Goal: Task Accomplishment & Management: Manage account settings

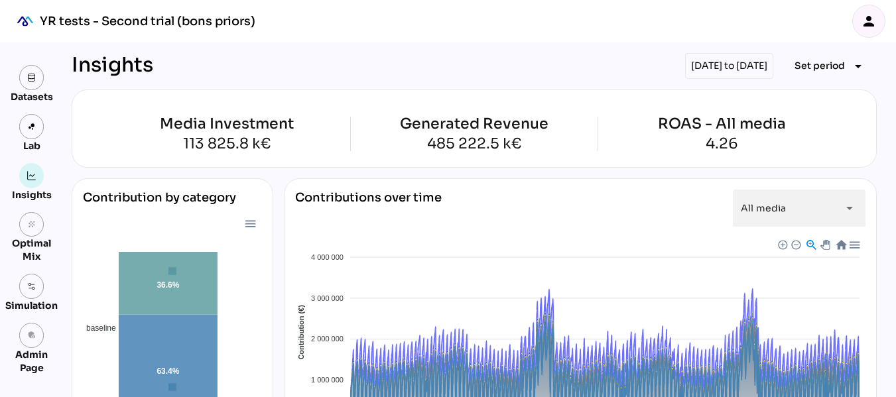
scroll to position [1360, 0]
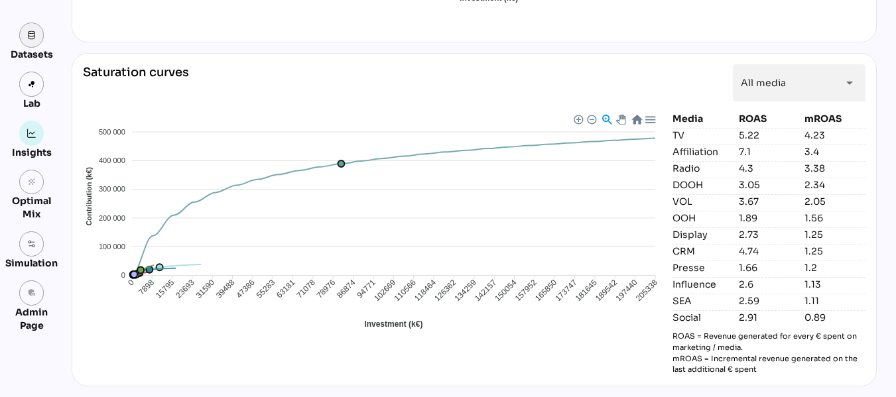
click at [30, 42] on link at bounding box center [31, 35] width 25 height 25
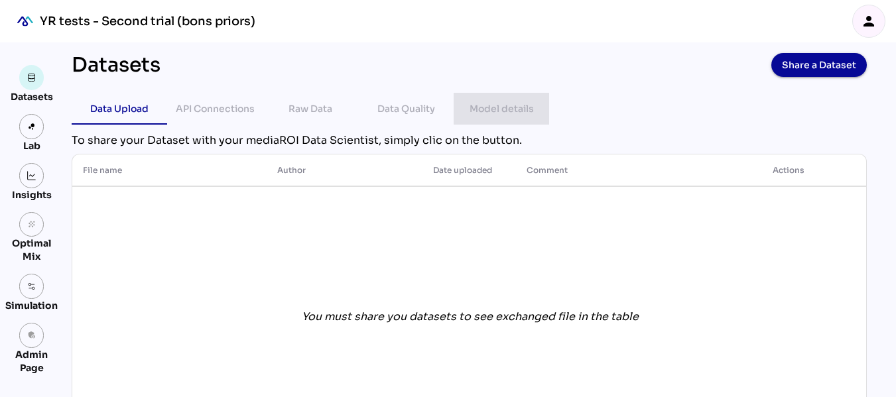
click at [491, 115] on div "Model details" at bounding box center [501, 109] width 64 height 16
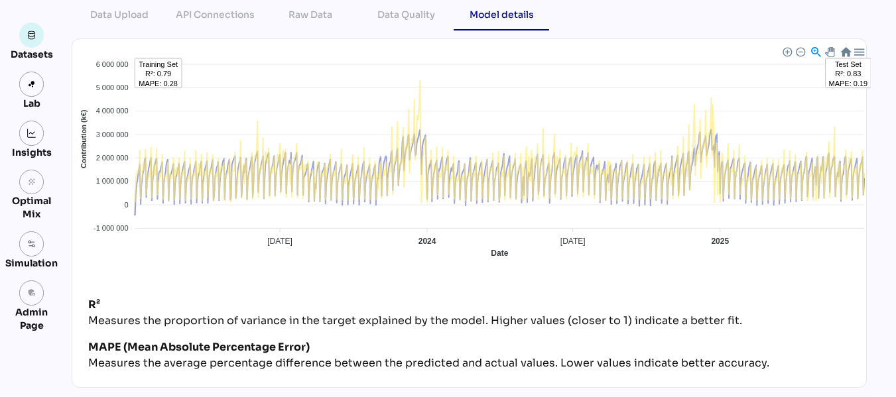
scroll to position [95, 0]
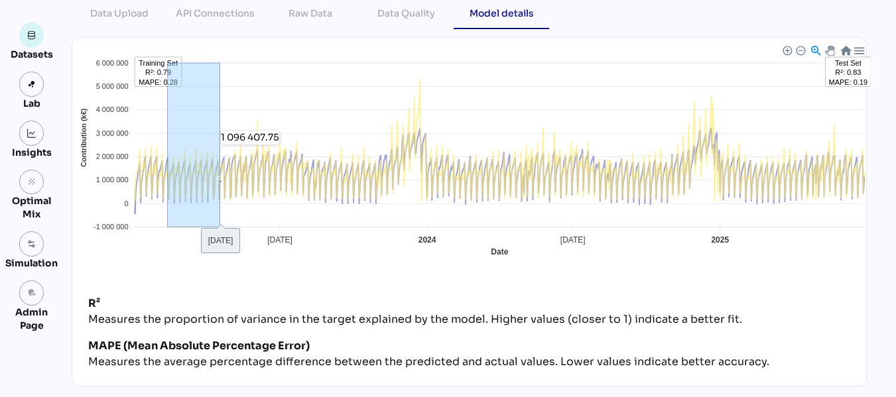
drag, startPoint x: 163, startPoint y: 136, endPoint x: 221, endPoint y: 146, distance: 58.6
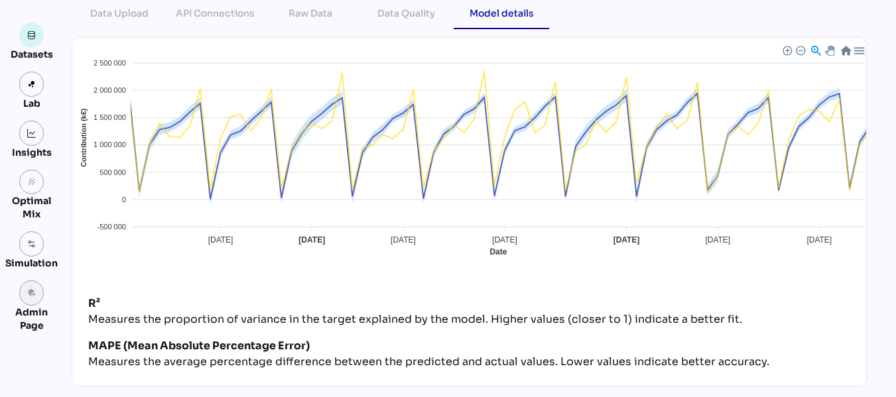
click at [37, 300] on link "admin_panel_settings" at bounding box center [31, 292] width 25 height 25
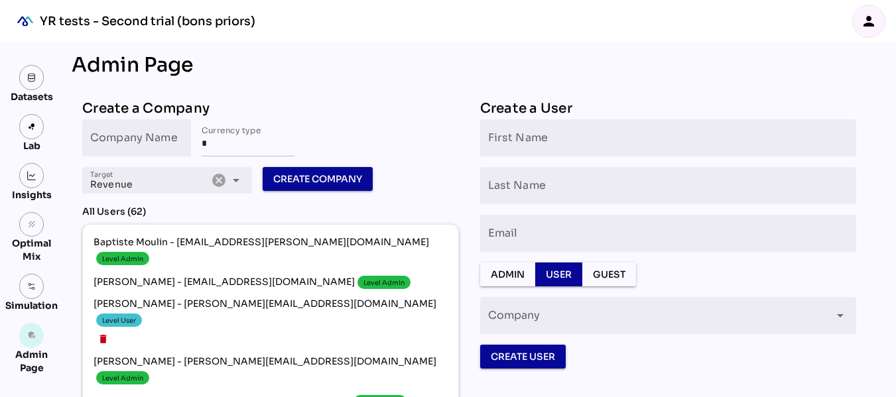
click at [862, 18] on icon "person" at bounding box center [868, 21] width 16 height 16
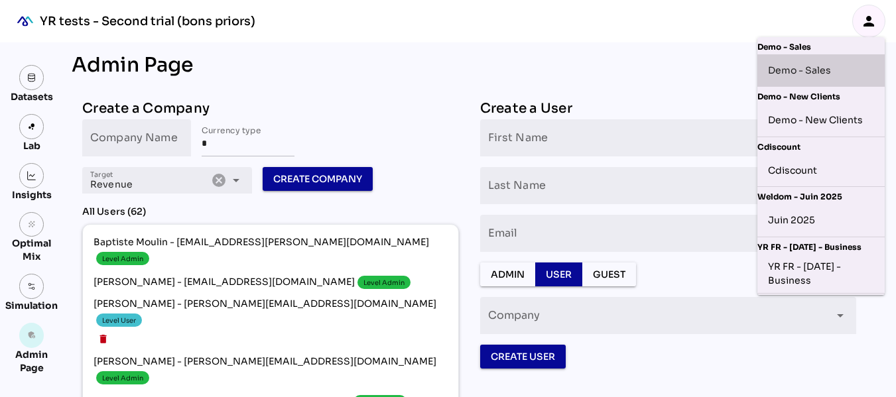
click at [808, 66] on div "Demo - Sales" at bounding box center [821, 70] width 106 height 21
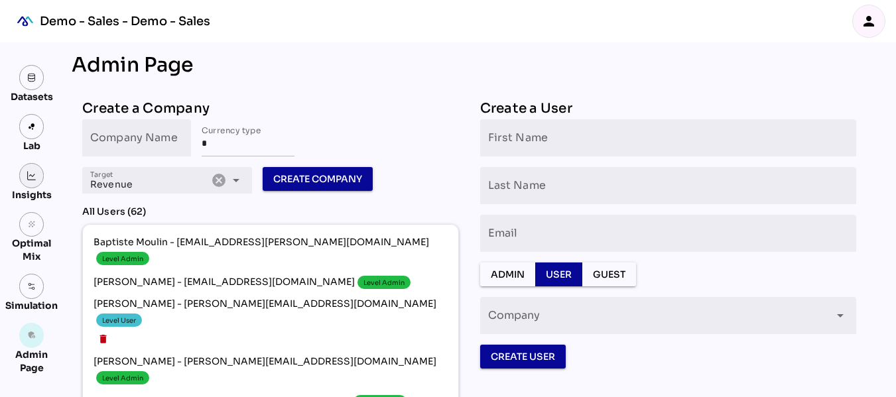
click at [29, 174] on img at bounding box center [31, 175] width 9 height 9
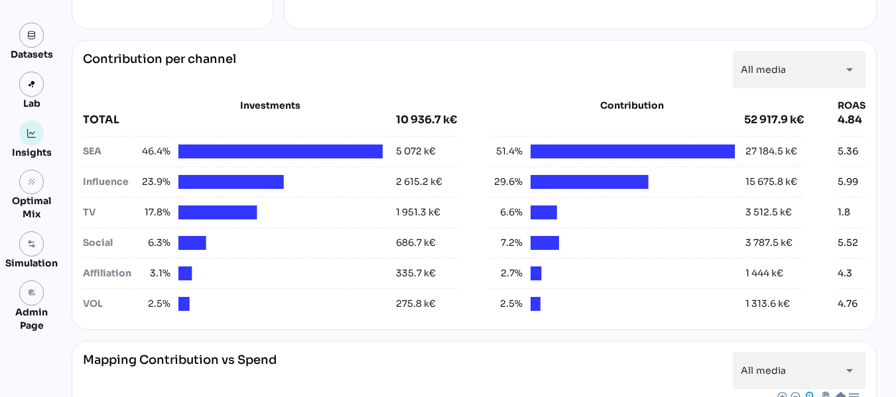
scroll to position [461, 0]
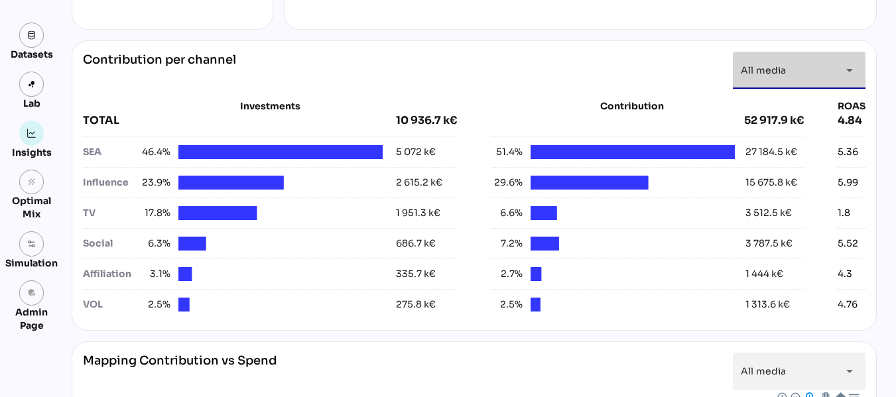
click at [843, 66] on icon "arrow_drop_down" at bounding box center [849, 70] width 16 height 16
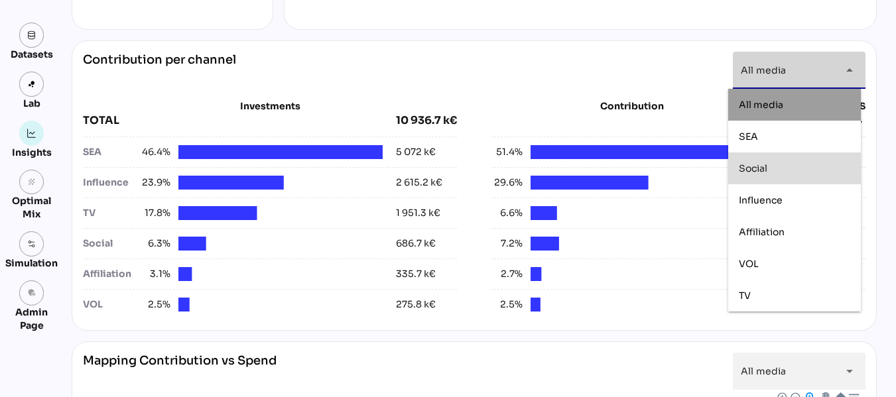
click at [770, 167] on div "Social" at bounding box center [793, 168] width 111 height 11
type input "******"
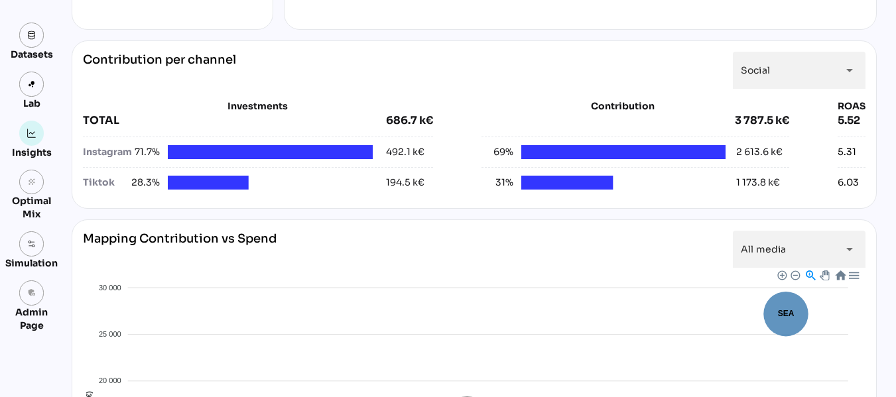
click at [884, 90] on div "Datasets Lab Insights grain Optimal Mix Simulation admin_panel_settings Admin P…" at bounding box center [448, 276] width 896 height 1389
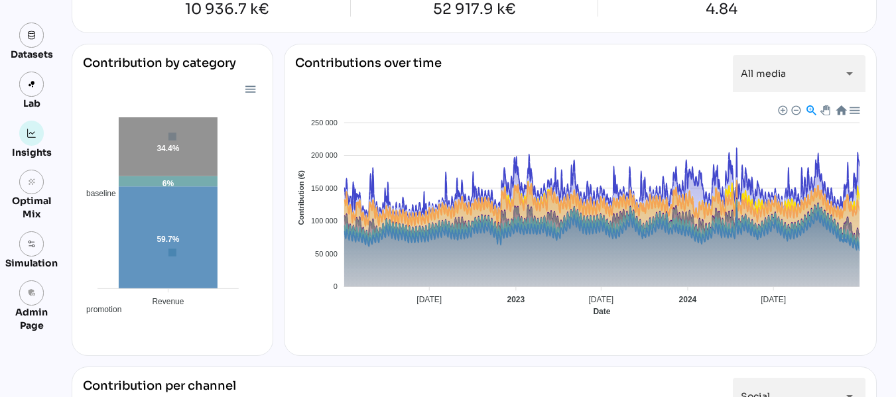
scroll to position [139, 0]
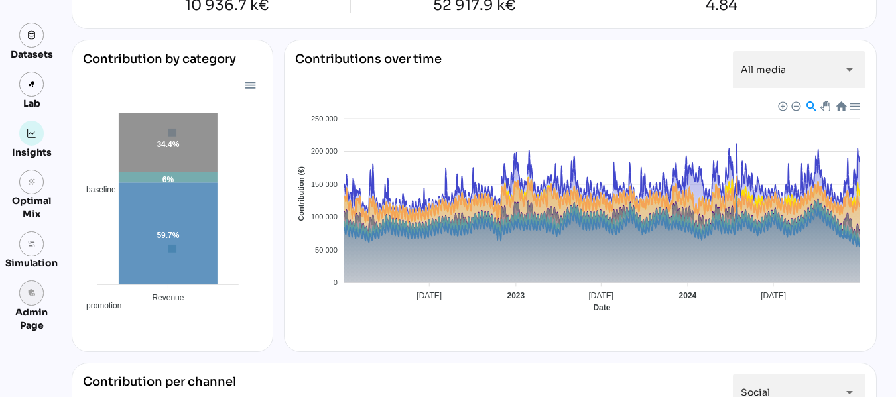
click at [32, 290] on icon "admin_panel_settings" at bounding box center [31, 292] width 9 height 9
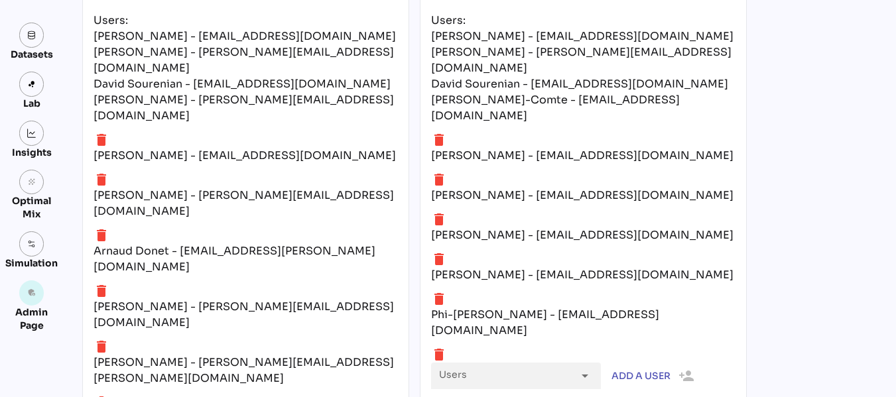
scroll to position [5758, 0]
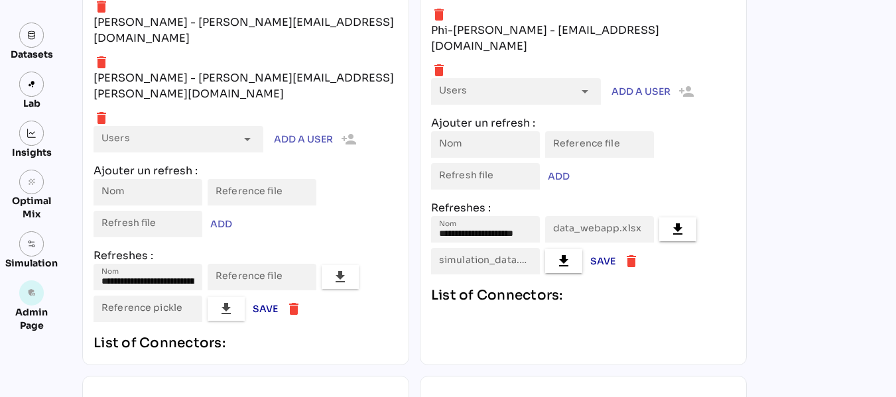
type input "*******"
type input "**********"
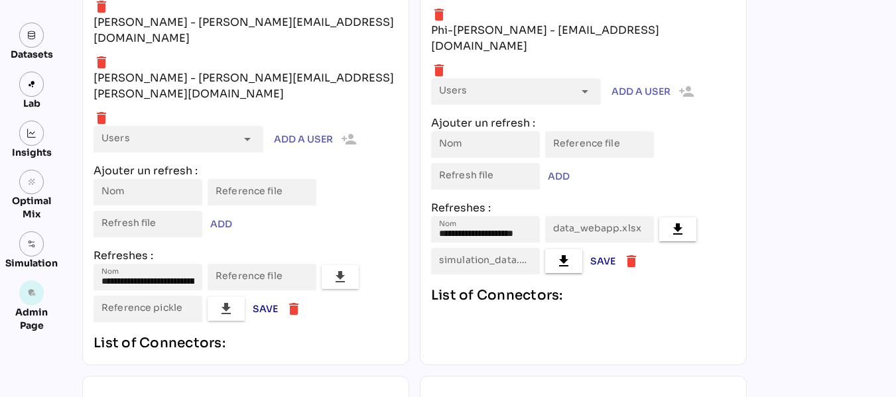
type input "**********"
click at [35, 36] on img at bounding box center [31, 34] width 9 height 9
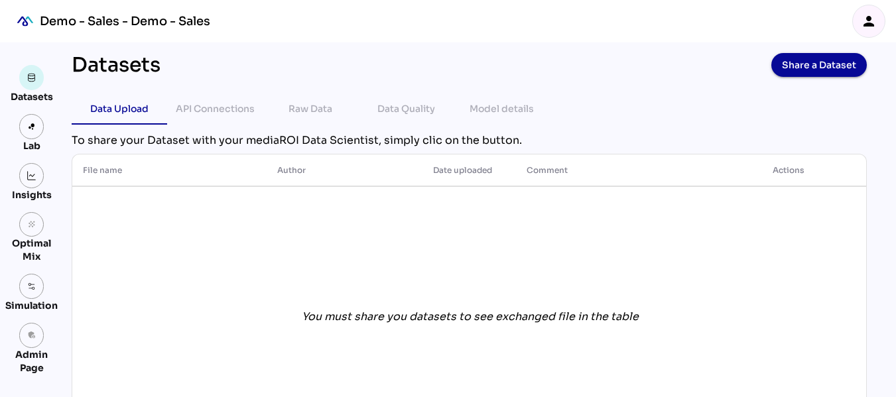
click at [866, 16] on icon "person" at bounding box center [868, 21] width 16 height 16
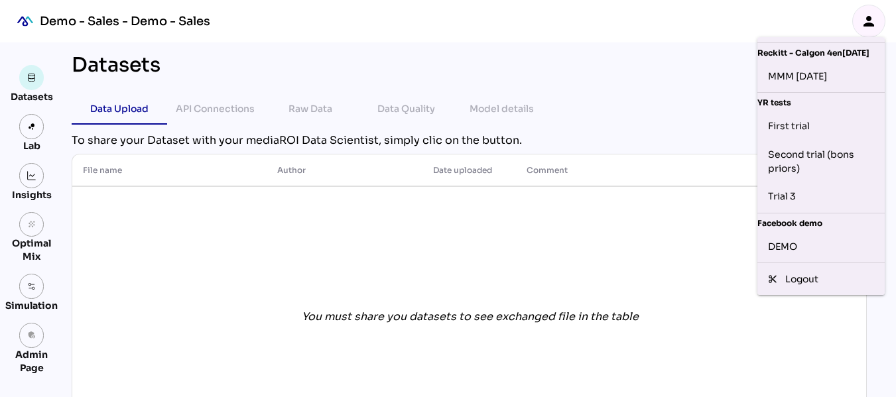
scroll to position [616, 0]
click at [800, 190] on div "Trial 3" at bounding box center [821, 196] width 106 height 21
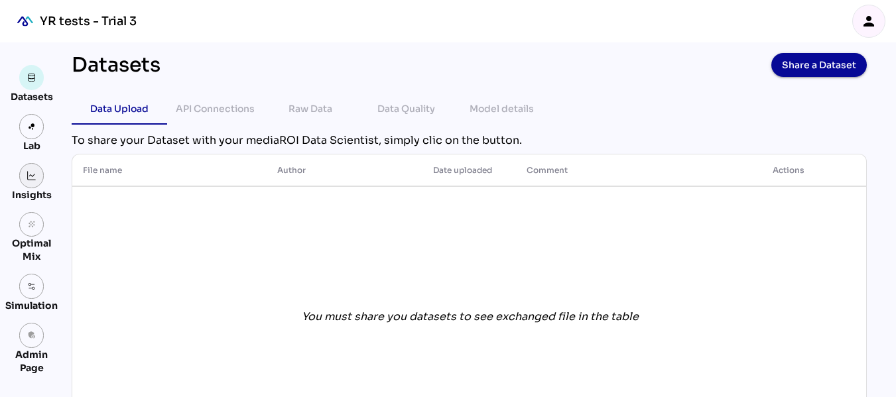
click at [30, 176] on img at bounding box center [31, 175] width 9 height 9
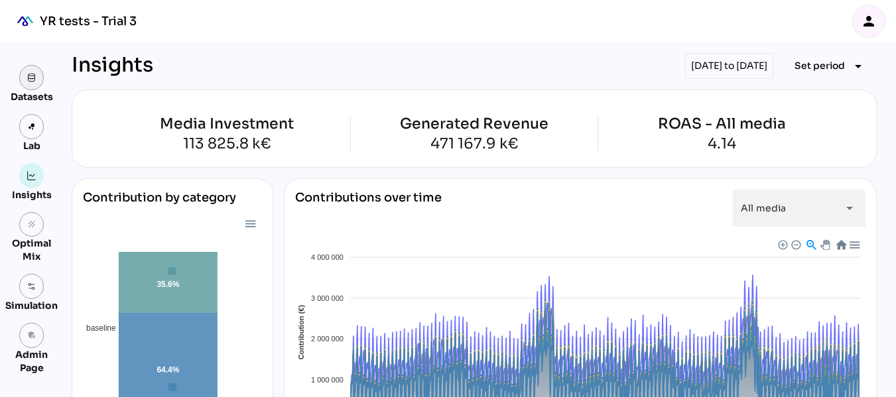
click at [30, 84] on link at bounding box center [31, 77] width 25 height 25
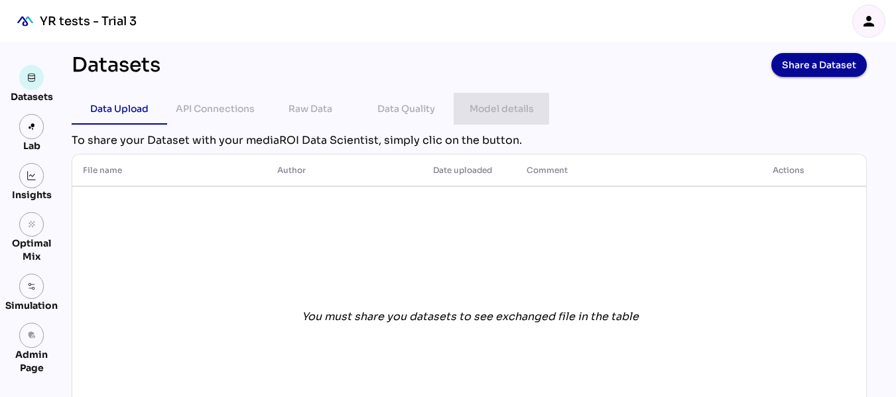
click at [471, 105] on div "Model details" at bounding box center [501, 109] width 64 height 16
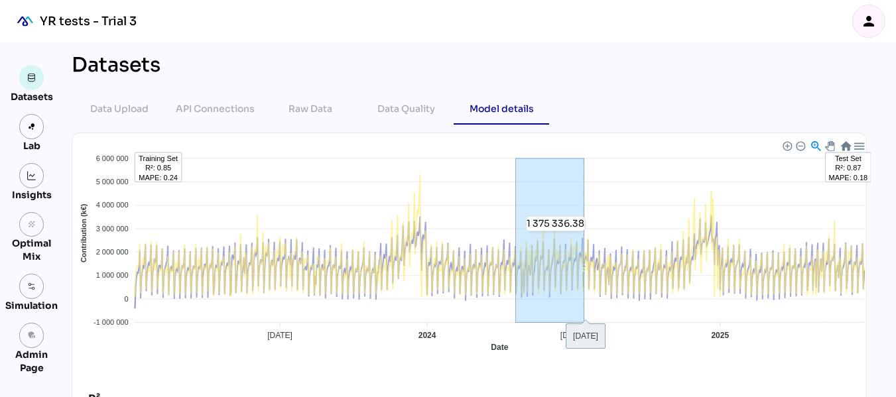
drag, startPoint x: 511, startPoint y: 223, endPoint x: 579, endPoint y: 232, distance: 68.9
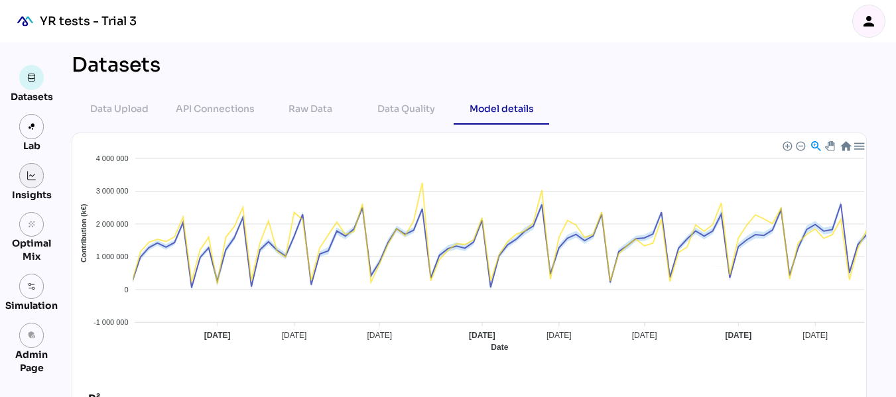
click at [38, 178] on link at bounding box center [31, 175] width 25 height 25
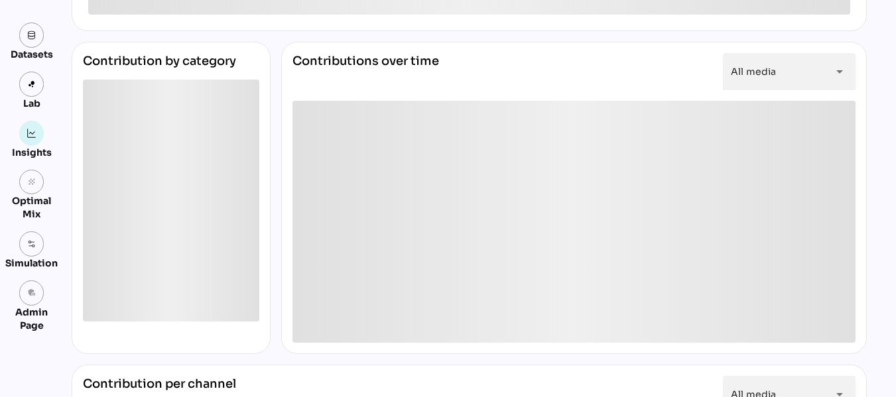
scroll to position [150, 0]
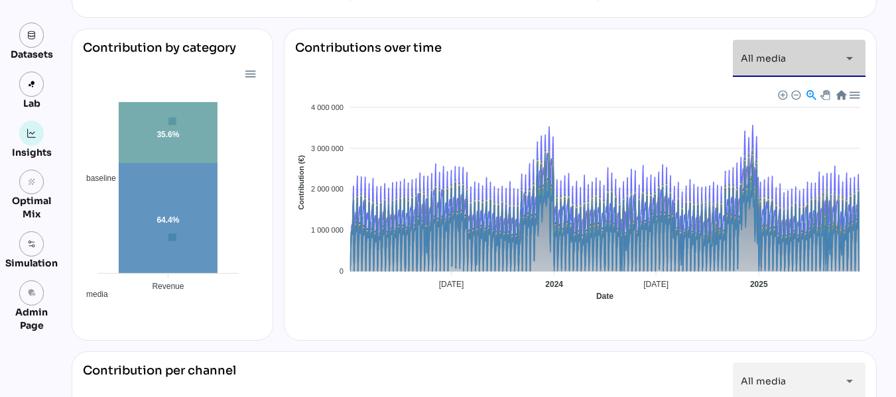
click at [841, 57] on icon "arrow_drop_down" at bounding box center [849, 58] width 16 height 16
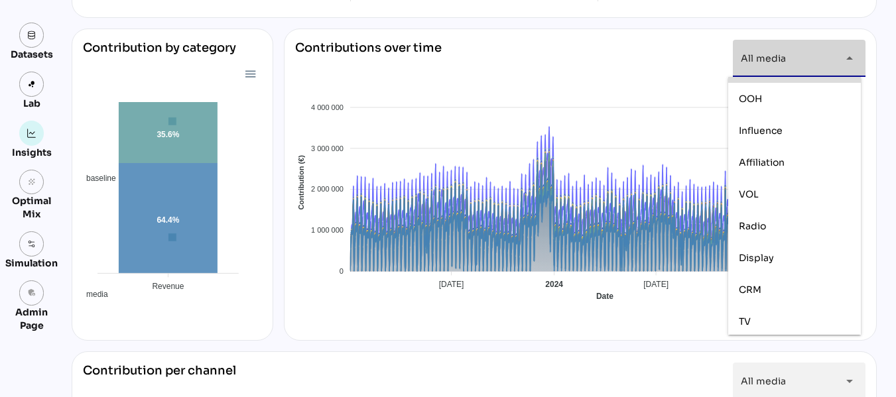
scroll to position [156, 0]
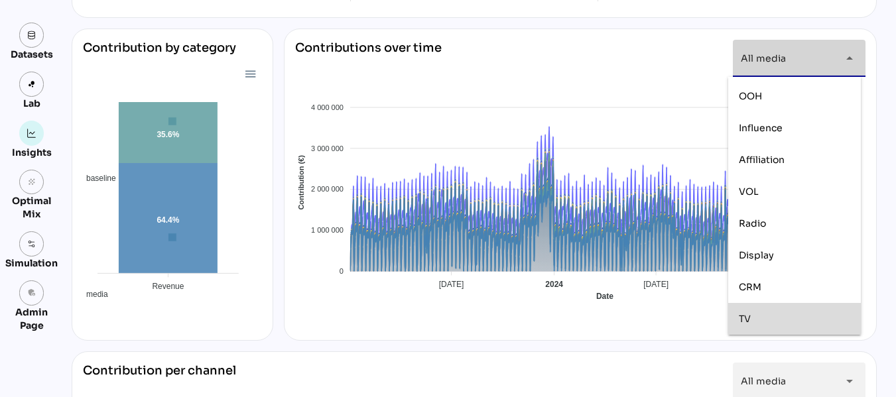
click at [766, 314] on div "TV" at bounding box center [793, 319] width 111 height 11
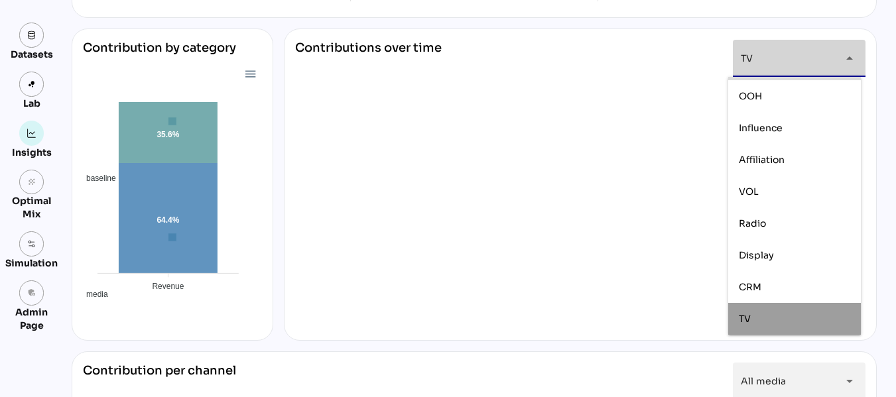
click at [848, 58] on icon "arrow_drop_down" at bounding box center [849, 58] width 16 height 16
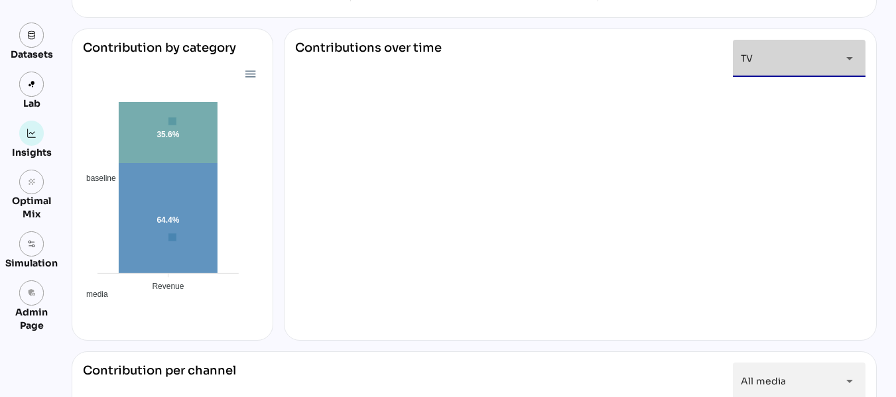
scroll to position [0, 0]
click at [867, 121] on div "Contributions over time TV ** arrow_drop_down" at bounding box center [580, 185] width 593 height 312
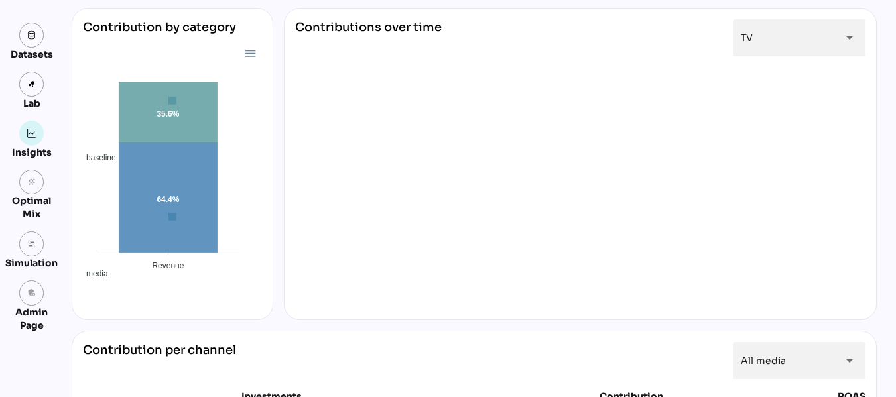
scroll to position [171, 0]
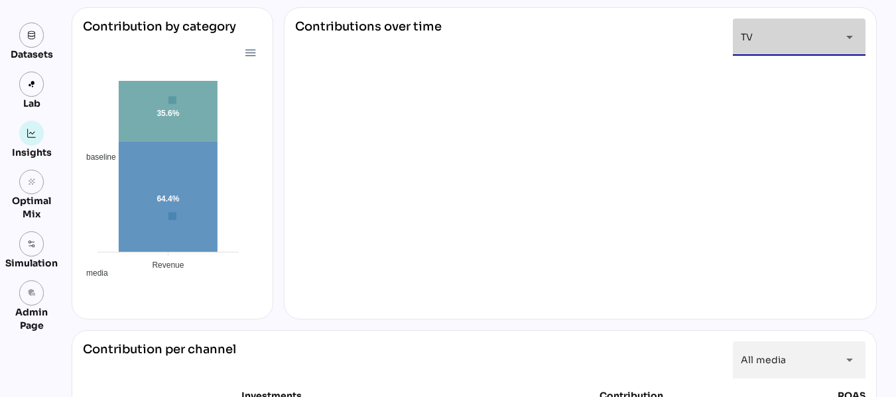
click at [835, 40] on div "arrow_drop_down" at bounding box center [845, 37] width 24 height 37
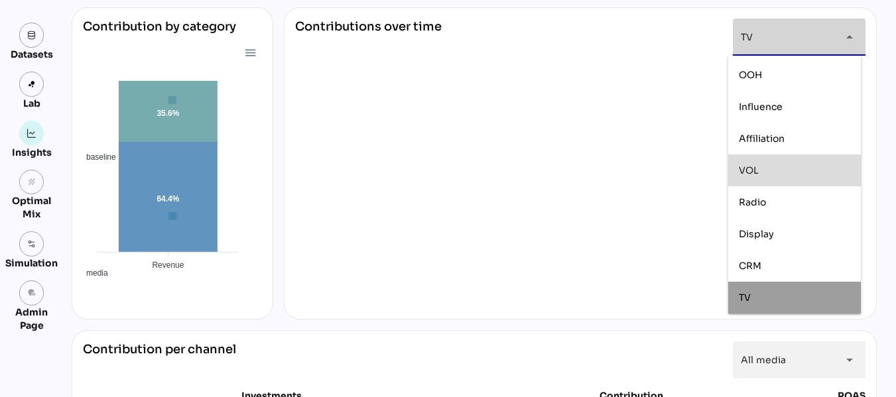
click at [766, 170] on div "VOL" at bounding box center [793, 170] width 111 height 11
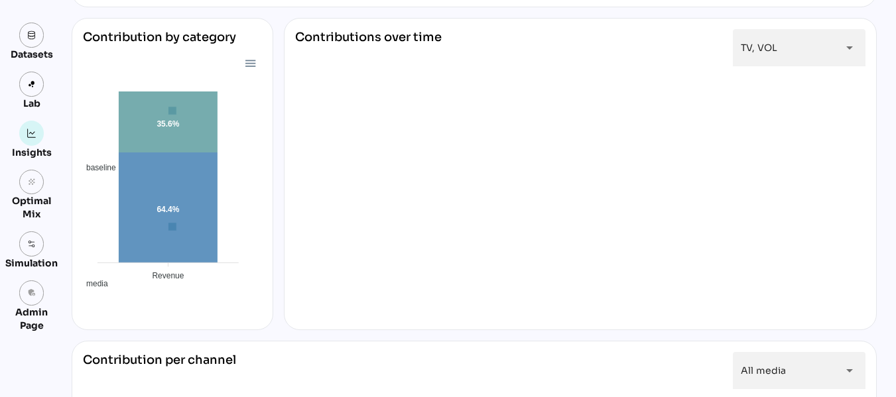
scroll to position [160, 0]
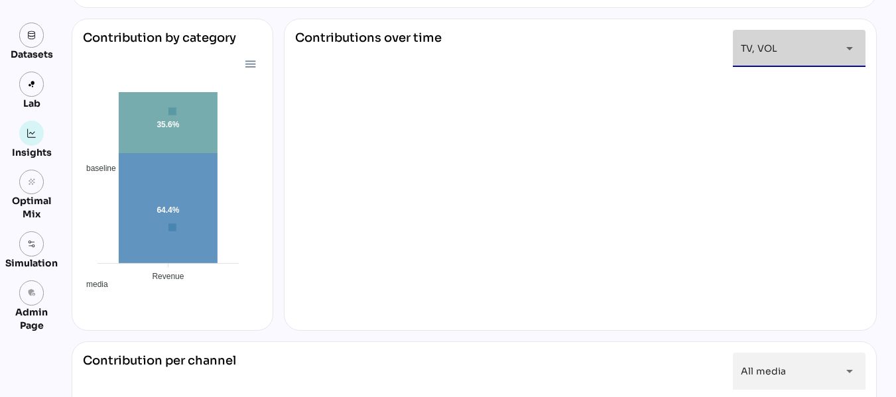
click at [792, 56] on div "TV, VOL *******" at bounding box center [786, 48] width 93 height 37
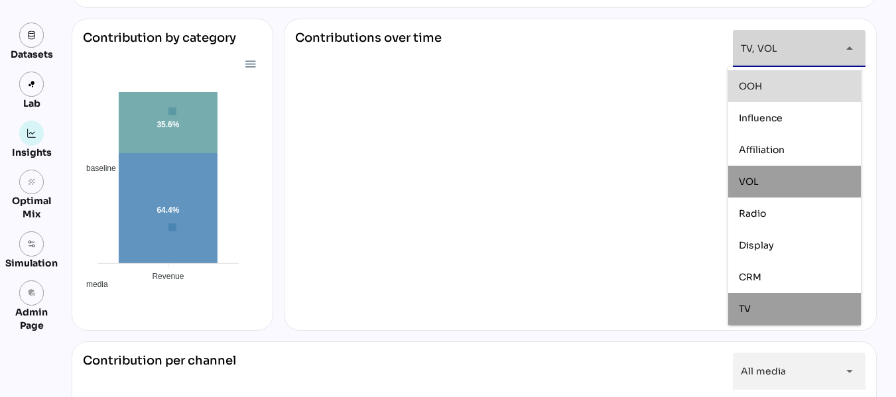
scroll to position [0, 0]
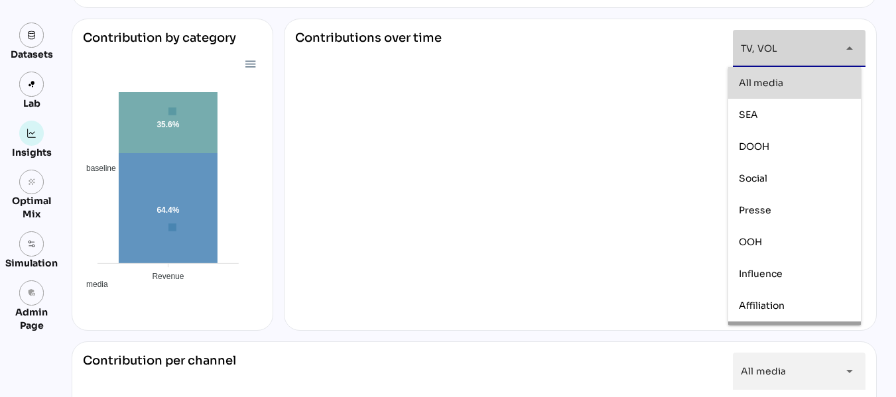
click at [772, 89] on div "All media" at bounding box center [793, 82] width 111 height 21
type input "*********"
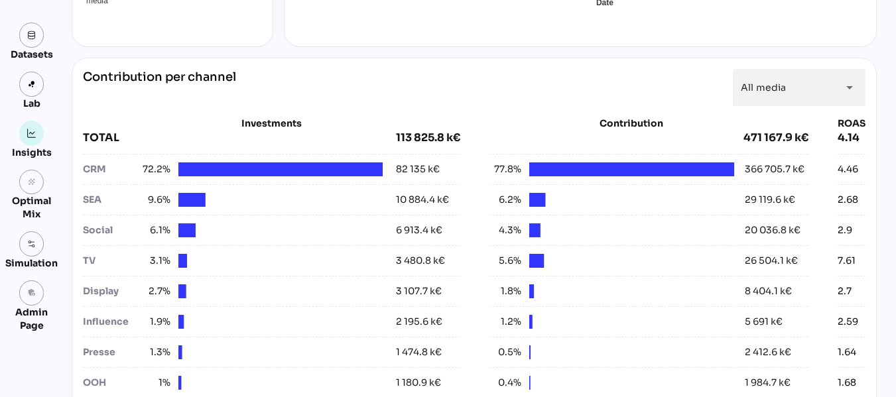
scroll to position [445, 0]
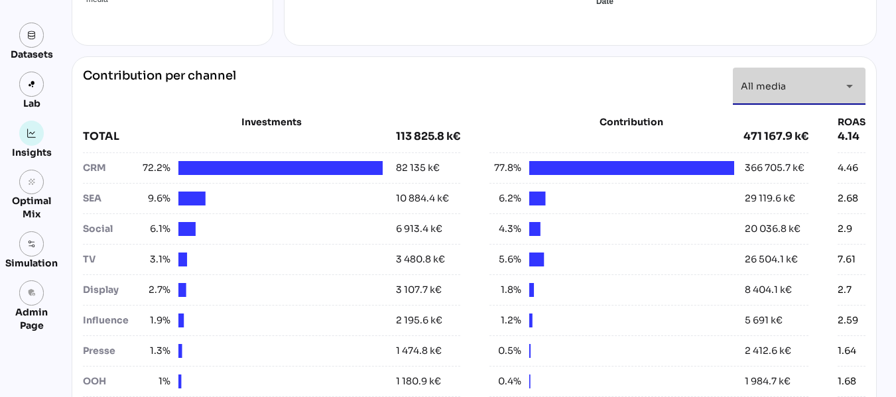
click at [833, 84] on div "arrow_drop_down" at bounding box center [845, 86] width 24 height 37
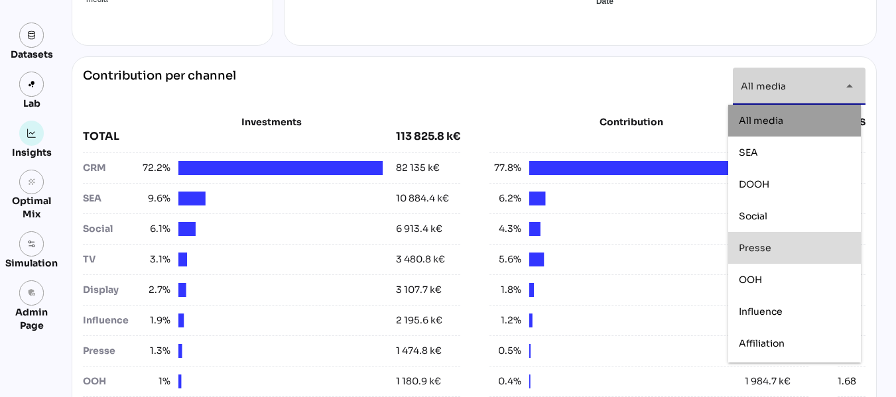
scroll to position [156, 0]
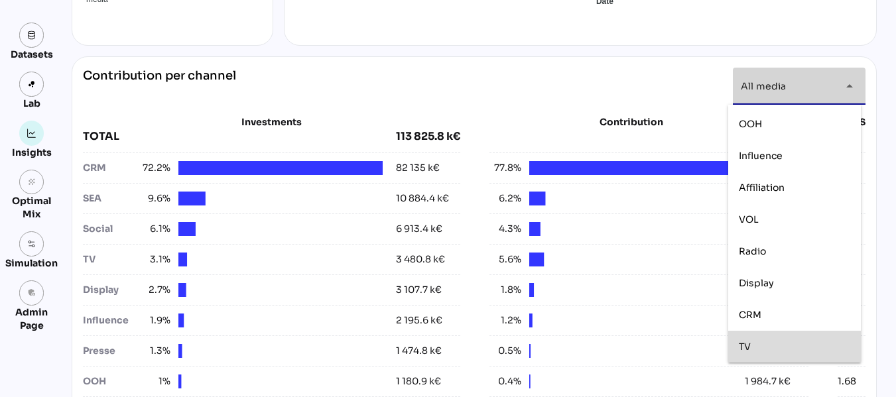
click at [764, 342] on div "TV" at bounding box center [793, 346] width 111 height 11
type input "**"
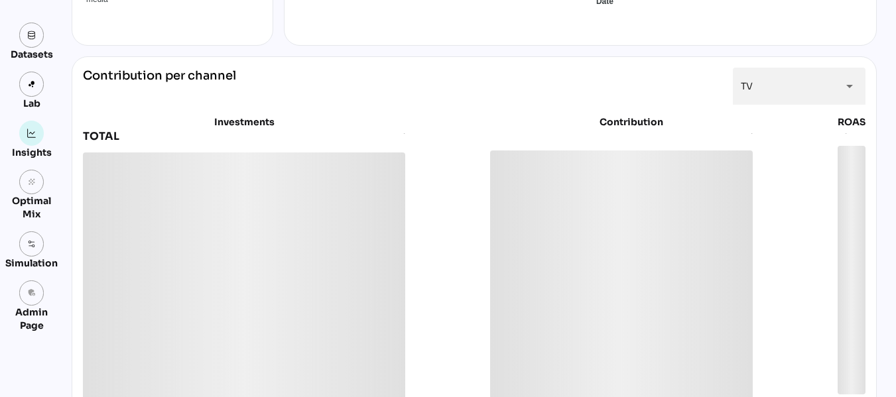
click at [875, 108] on div "Insights 01/01/2023 to 30/06/2025 Set period arrow_drop_down Media Investment 1…" at bounding box center [469, 397] width 816 height 1598
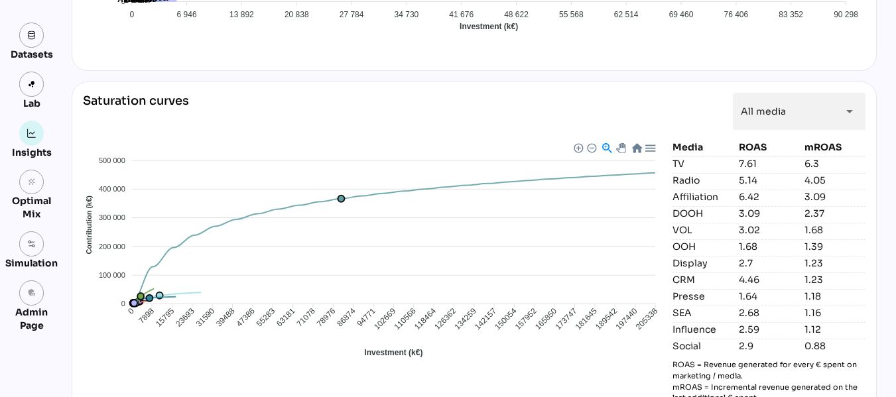
scroll to position [997, 0]
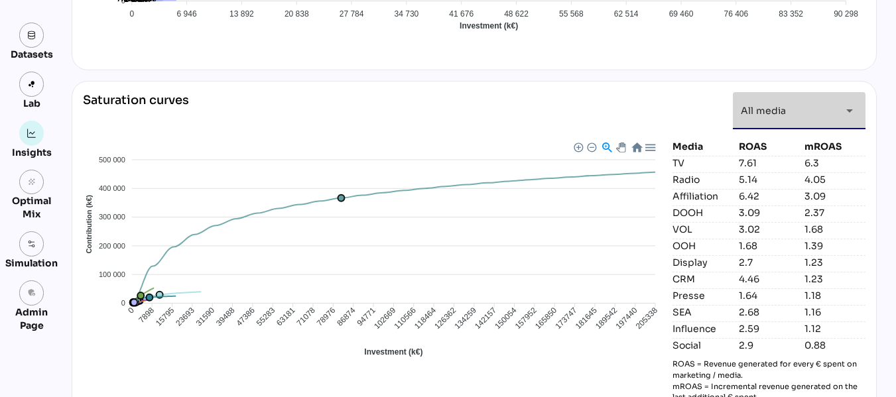
click at [844, 113] on icon "arrow_drop_down" at bounding box center [849, 111] width 16 height 16
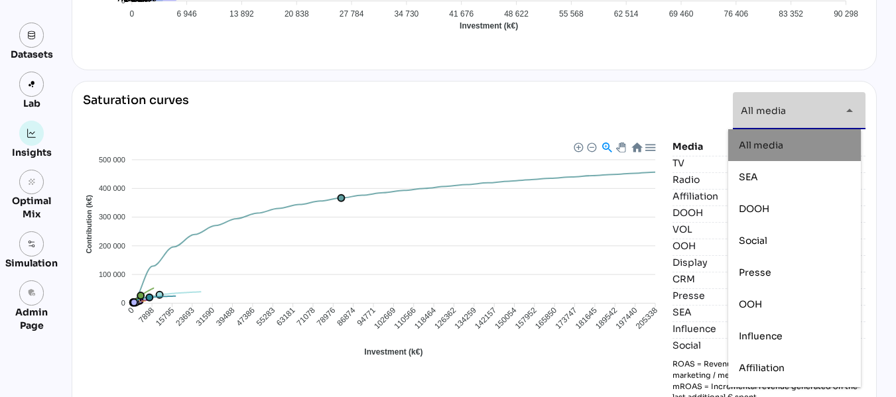
click at [844, 113] on icon "arrow_drop_down" at bounding box center [849, 111] width 16 height 16
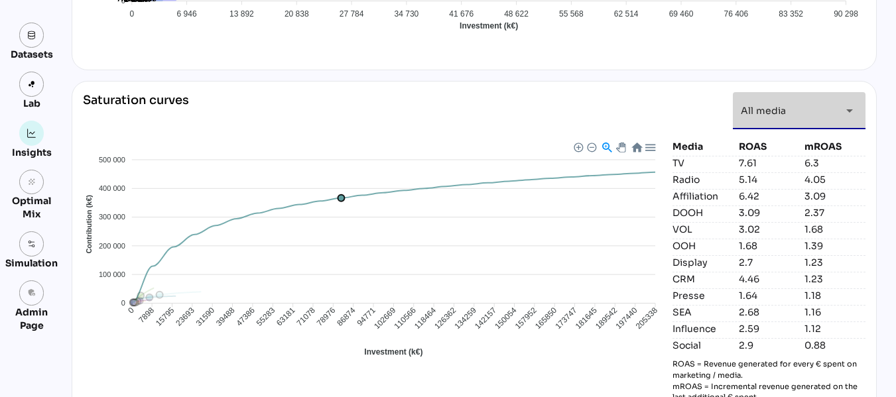
scroll to position [0, 0]
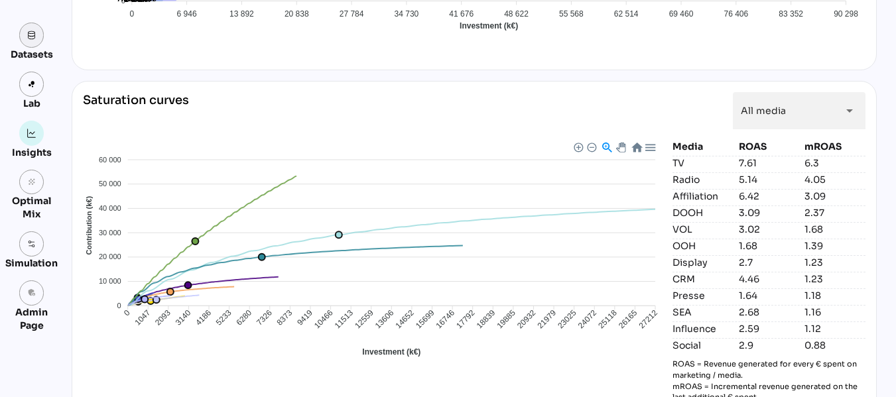
click at [36, 30] on link at bounding box center [31, 35] width 25 height 25
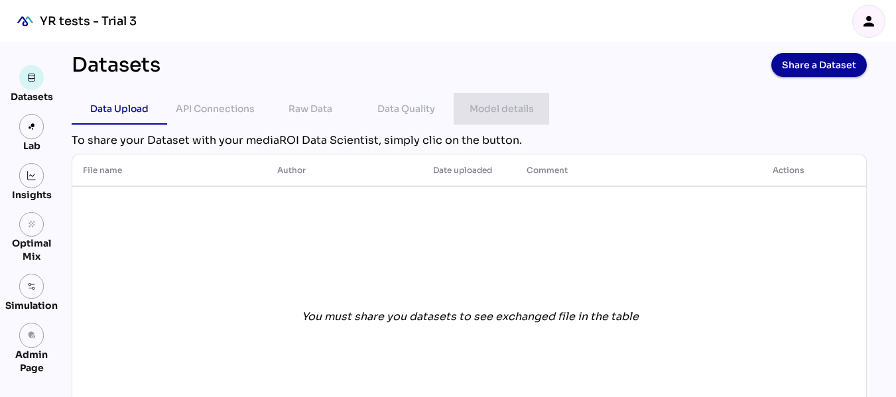
click at [502, 106] on div "Model details" at bounding box center [501, 109] width 64 height 16
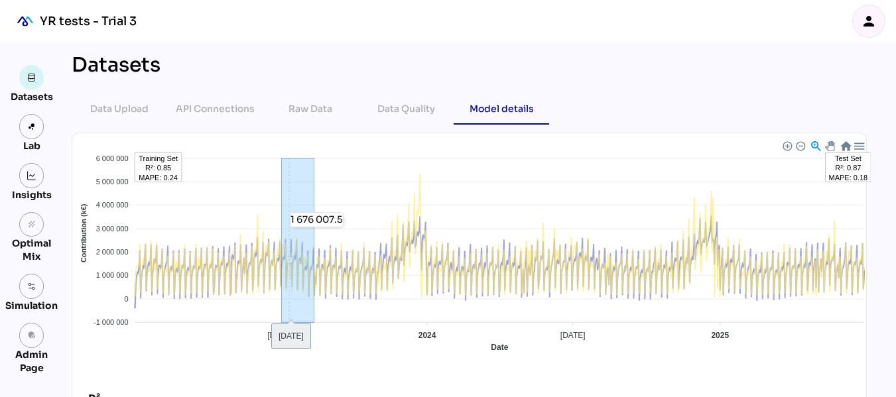
drag, startPoint x: 277, startPoint y: 227, endPoint x: 317, endPoint y: 233, distance: 40.3
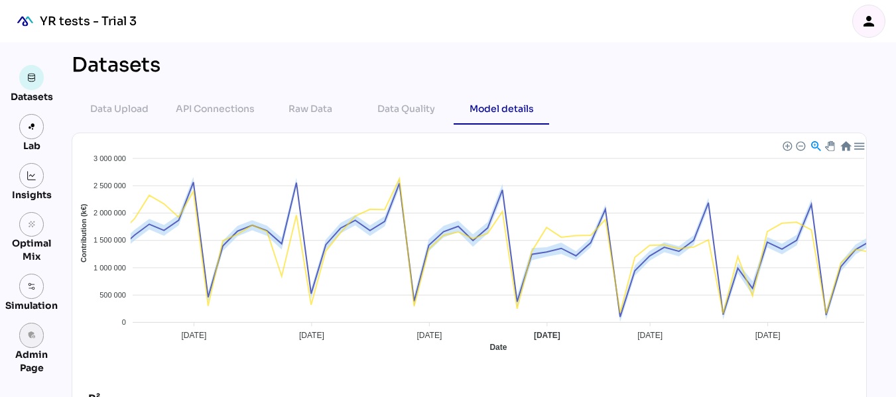
click at [32, 335] on icon "admin_panel_settings" at bounding box center [31, 335] width 9 height 9
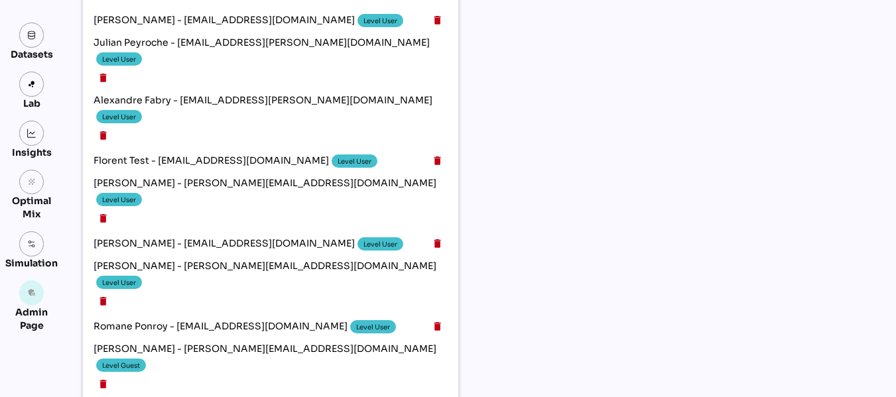
scroll to position [5822, 0]
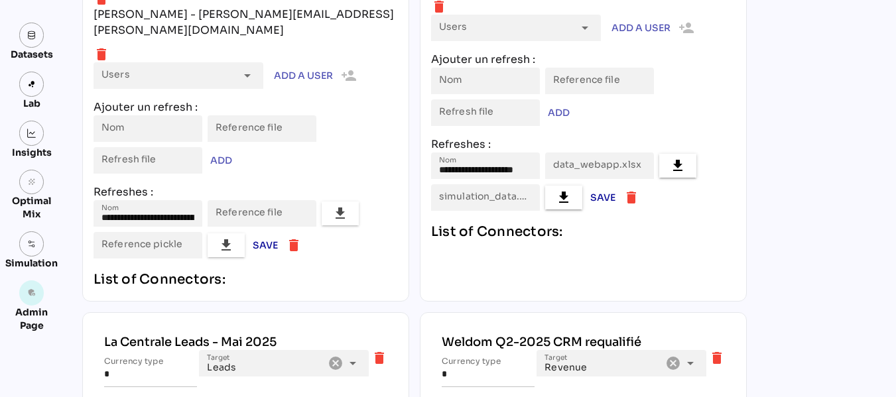
type input "*******"
type input "**********"
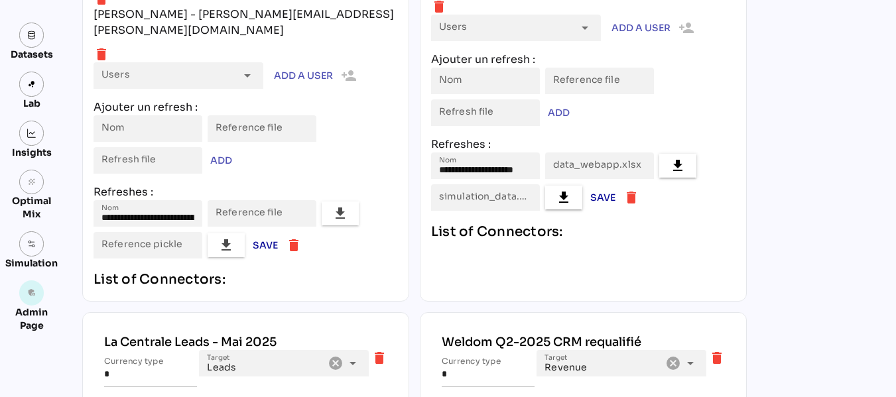
type input "**********"
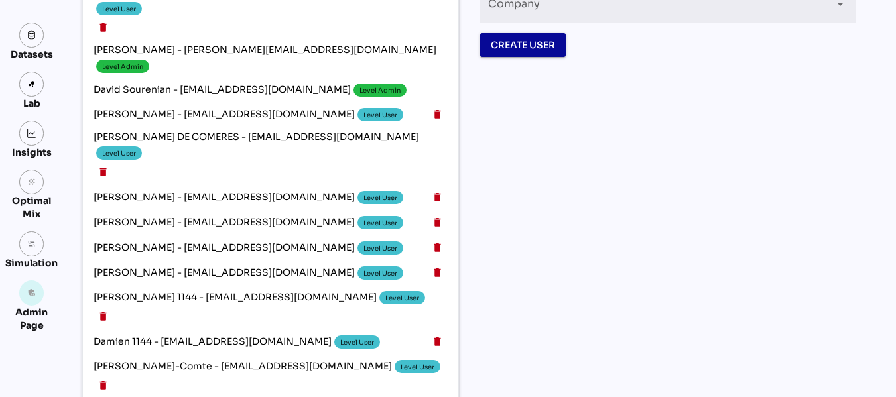
scroll to position [0, 0]
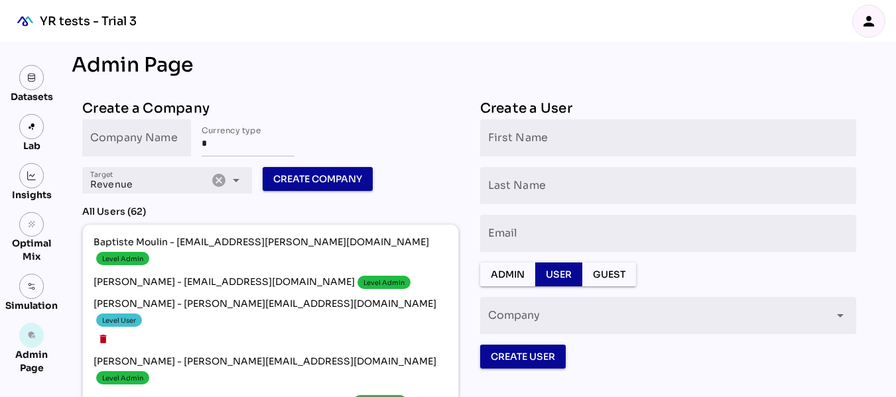
click at [862, 30] on div "person" at bounding box center [868, 21] width 32 height 32
click at [867, 28] on icon "person" at bounding box center [868, 21] width 16 height 16
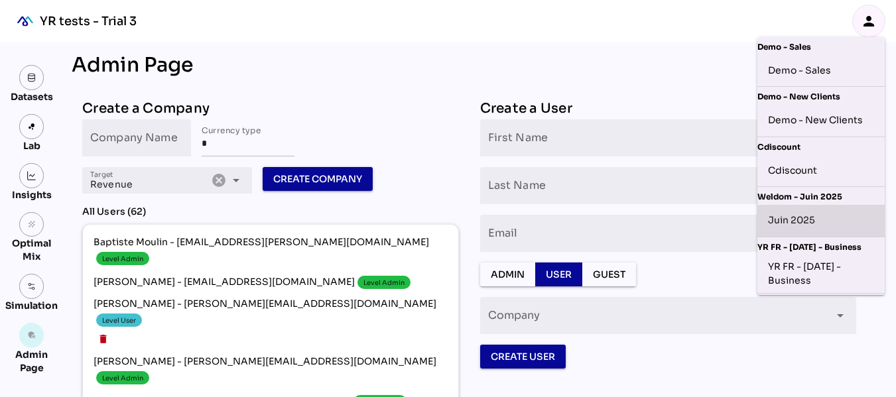
scroll to position [648, 0]
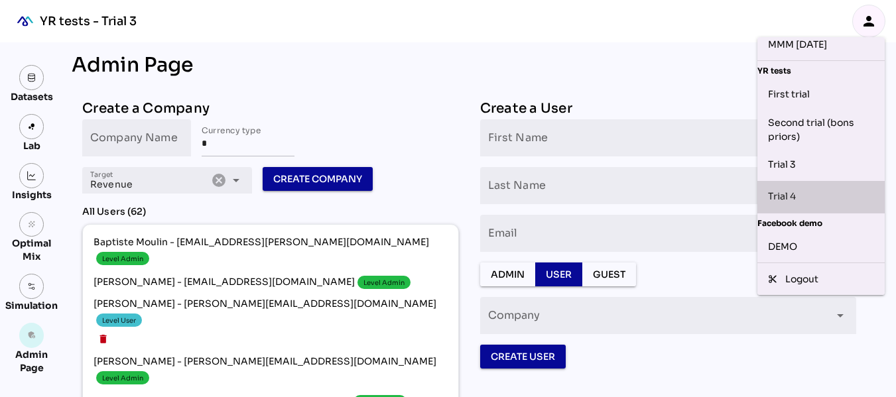
click at [797, 190] on div "Trial 4" at bounding box center [821, 196] width 106 height 21
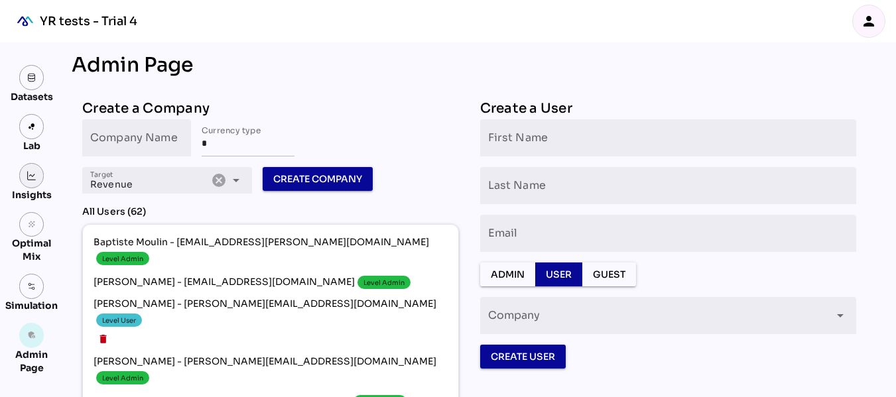
click at [35, 179] on img at bounding box center [31, 175] width 9 height 9
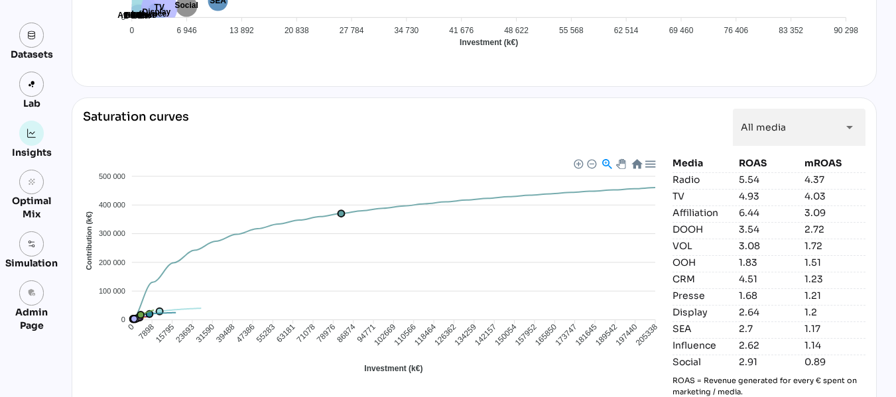
scroll to position [1360, 0]
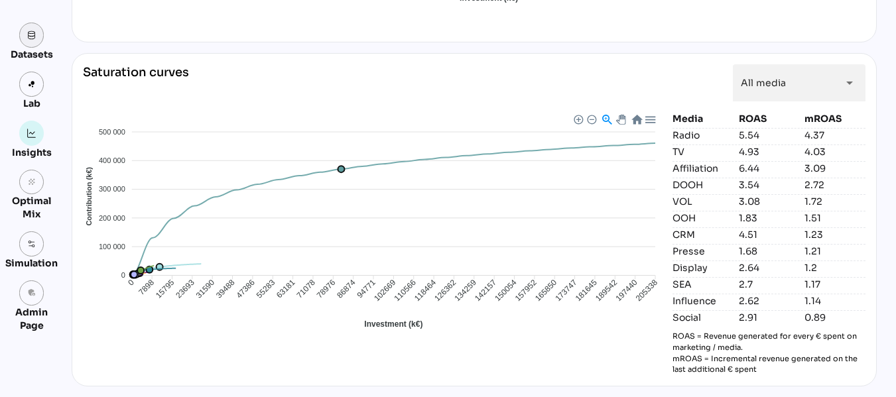
click at [34, 36] on img at bounding box center [31, 34] width 9 height 9
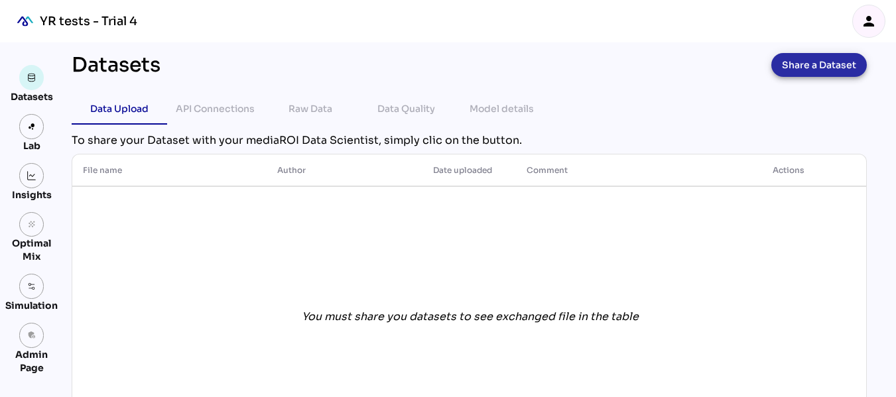
click at [801, 71] on span "Share a Dataset" at bounding box center [819, 65] width 74 height 19
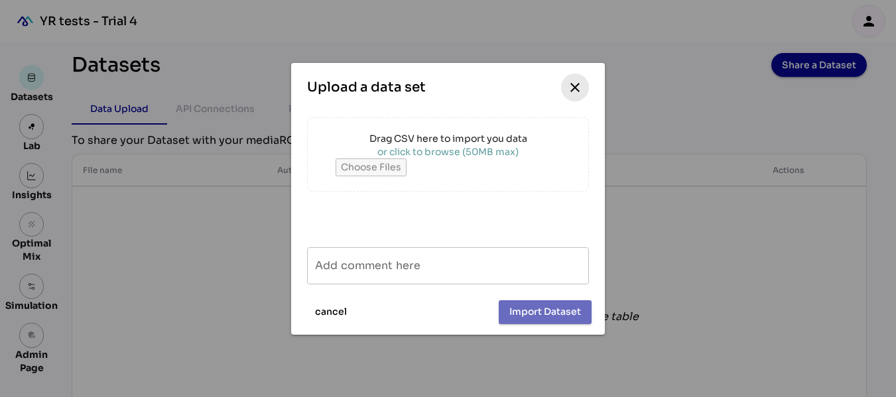
click at [573, 89] on icon "close" at bounding box center [575, 88] width 16 height 16
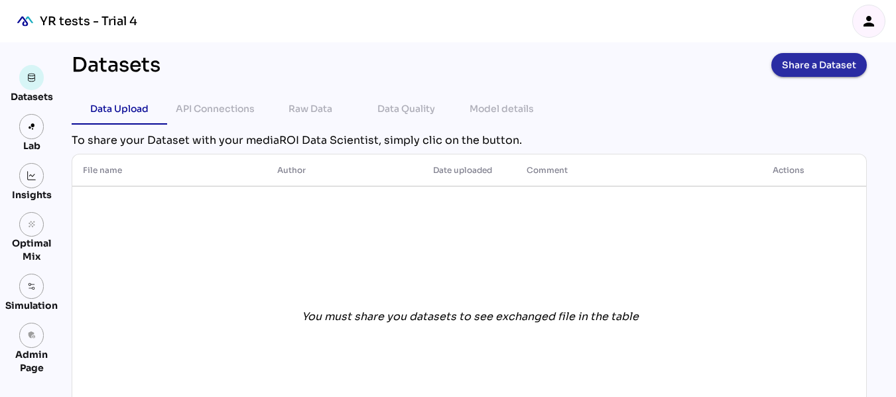
click at [811, 70] on span "Share a Dataset" at bounding box center [819, 65] width 74 height 19
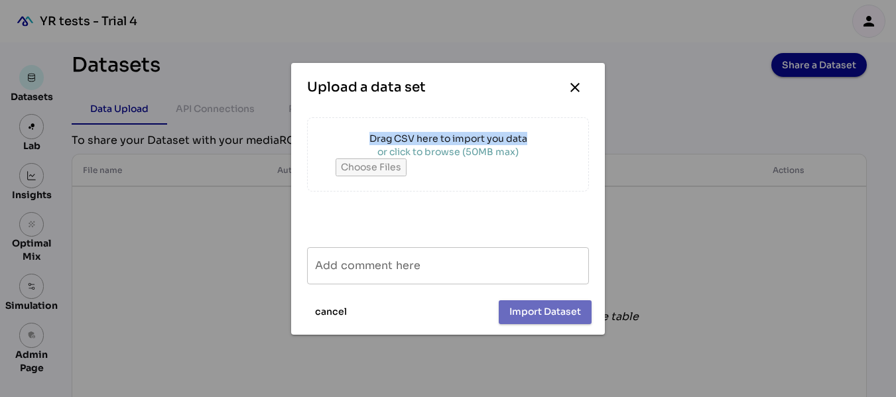
drag, startPoint x: 370, startPoint y: 139, endPoint x: 526, endPoint y: 133, distance: 156.6
click at [526, 133] on div "Drag CSV here to import you data" at bounding box center [447, 138] width 225 height 13
copy div "Drag CSV here to import you data"
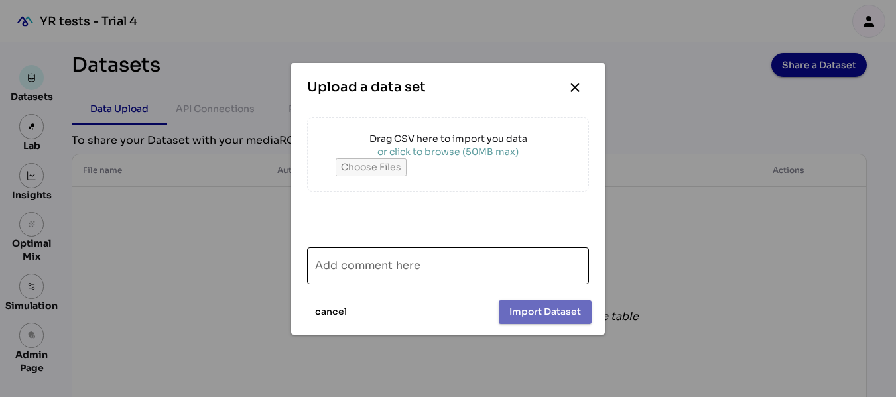
click at [420, 270] on input "Add comment here" at bounding box center [448, 265] width 266 height 37
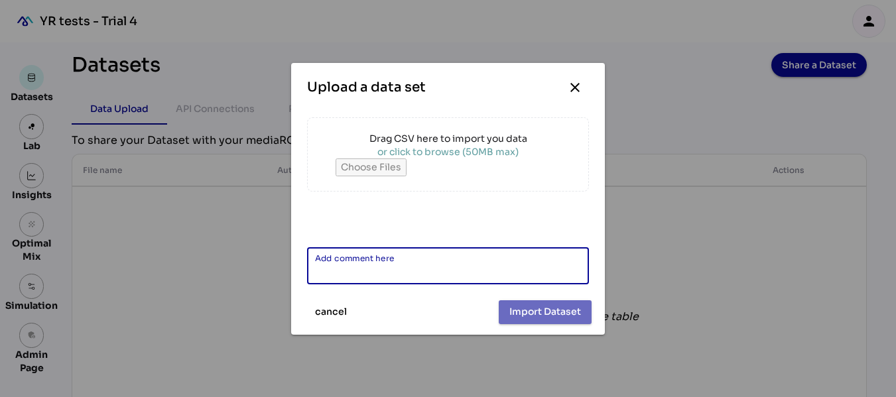
click at [420, 270] on input "Add comment here" at bounding box center [448, 265] width 266 height 37
drag, startPoint x: 408, startPoint y: 258, endPoint x: 336, endPoint y: 256, distance: 72.3
click at [336, 256] on input "Add comment here" at bounding box center [448, 265] width 266 height 37
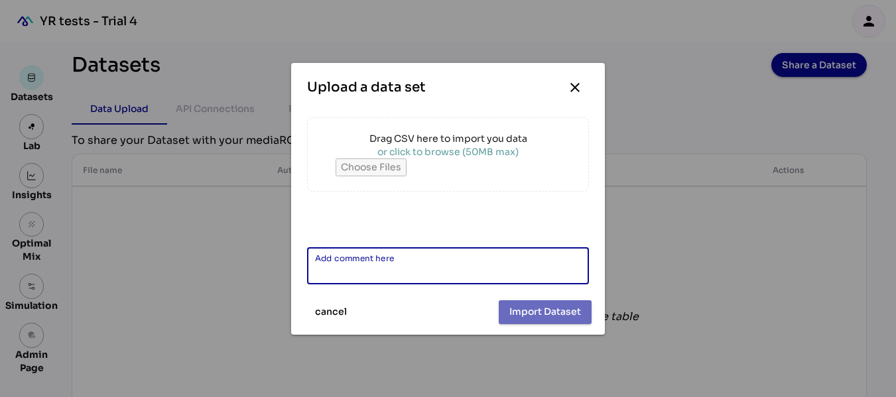
click at [336, 256] on input "Add comment here" at bounding box center [448, 265] width 266 height 37
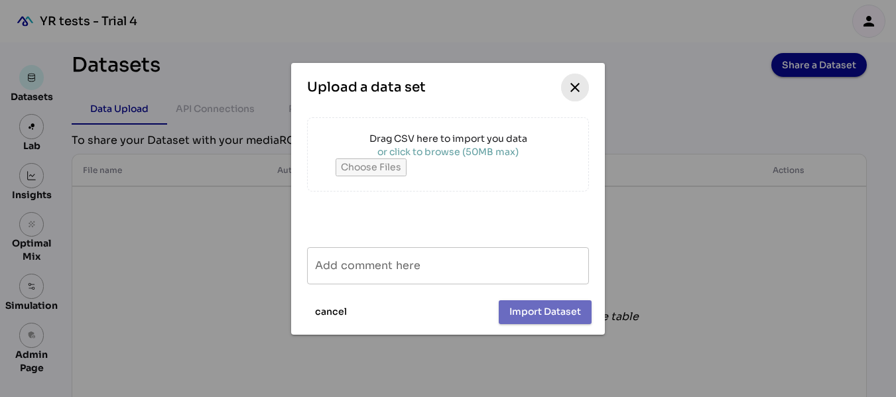
click at [581, 90] on icon "close" at bounding box center [575, 88] width 16 height 16
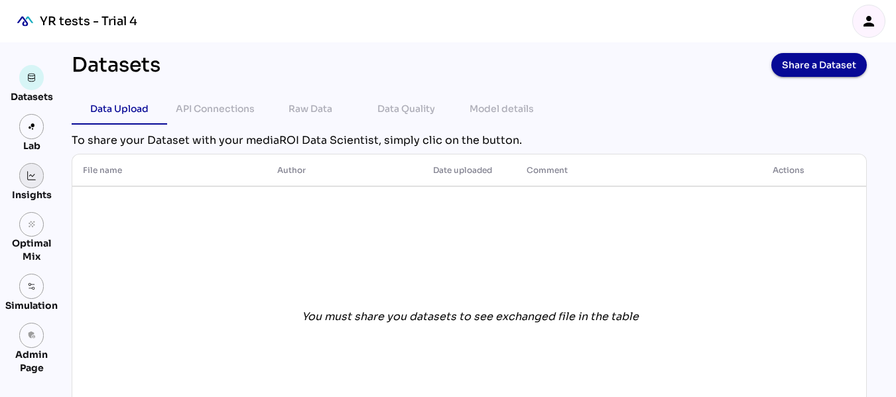
click at [38, 178] on link at bounding box center [31, 175] width 25 height 25
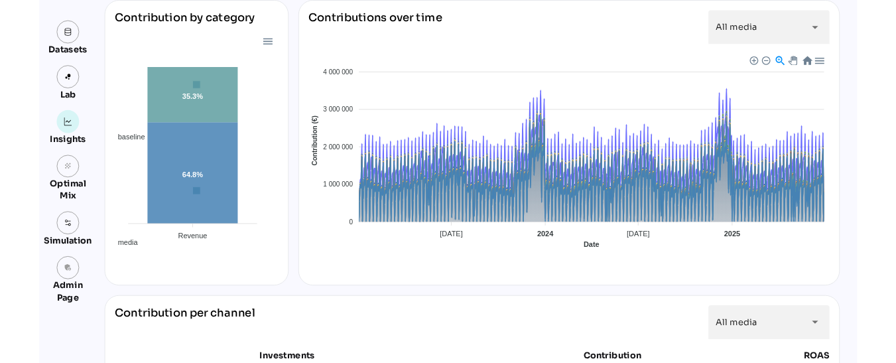
scroll to position [170, 0]
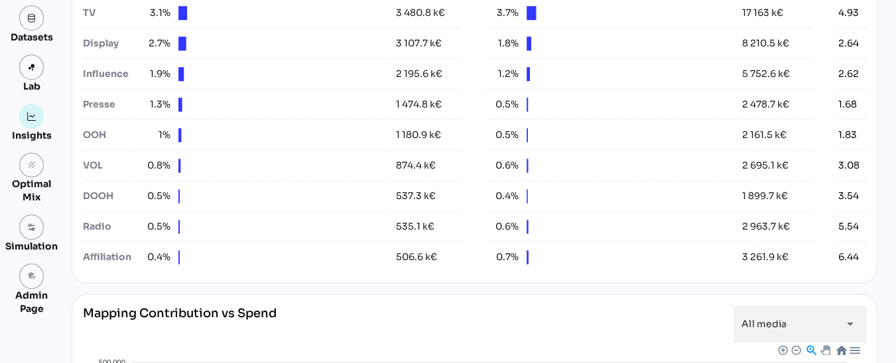
scroll to position [687, 0]
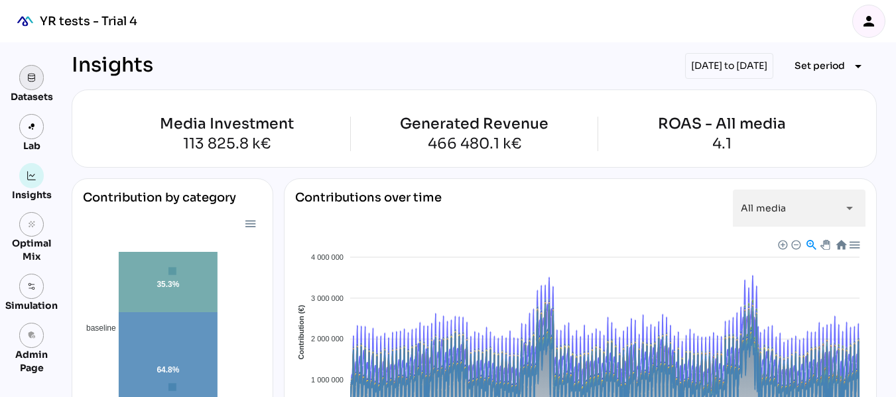
click at [35, 76] on img at bounding box center [31, 77] width 9 height 9
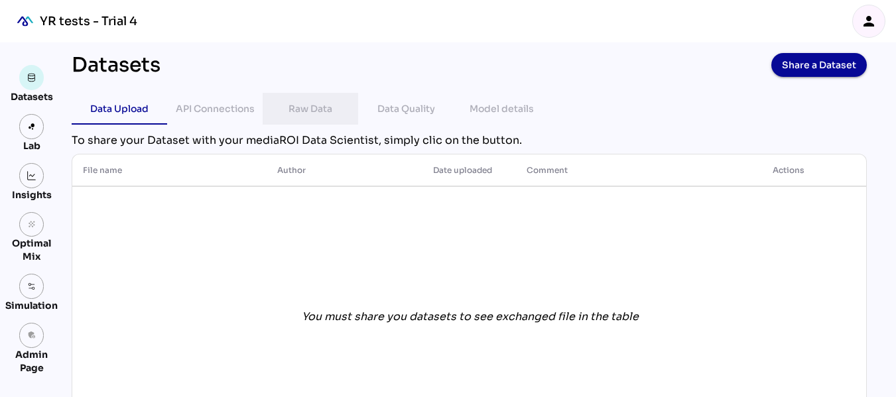
click at [314, 110] on div "Raw Data" at bounding box center [310, 109] width 44 height 16
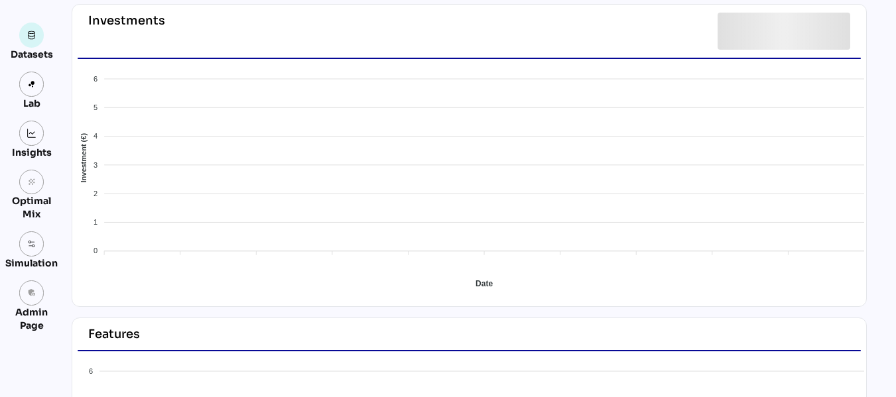
scroll to position [408, 0]
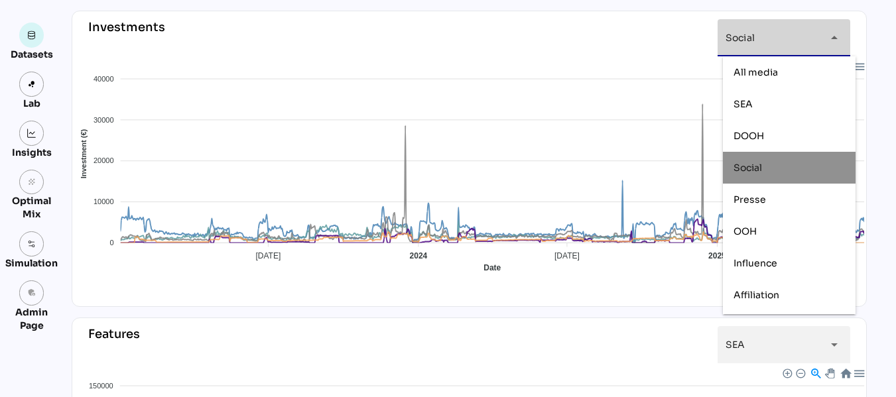
scroll to position [89, 0]
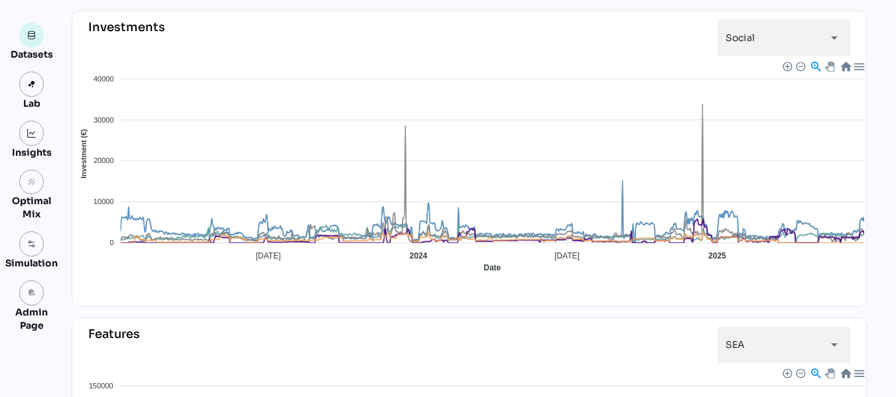
click at [860, 27] on div "Investments Social ****** arrow_drop_down" at bounding box center [469, 38] width 783 height 42
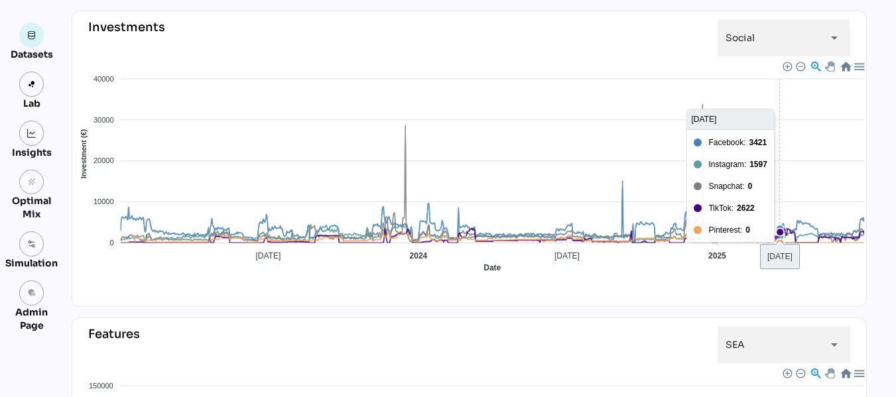
scroll to position [0, 0]
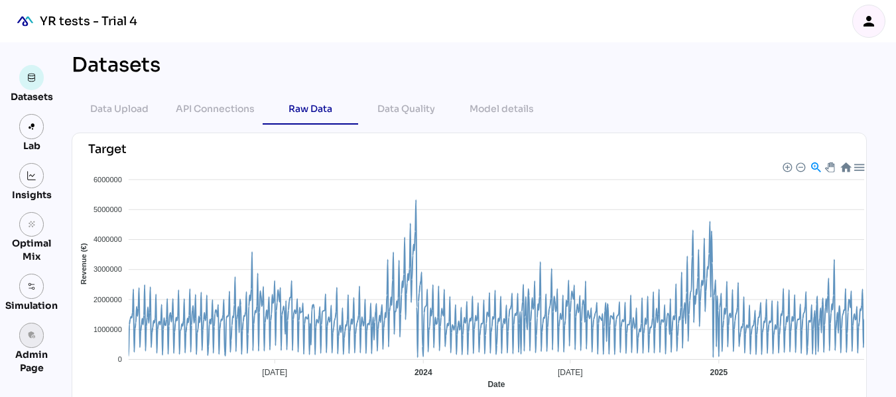
click at [31, 340] on link "admin_panel_settings" at bounding box center [31, 335] width 25 height 25
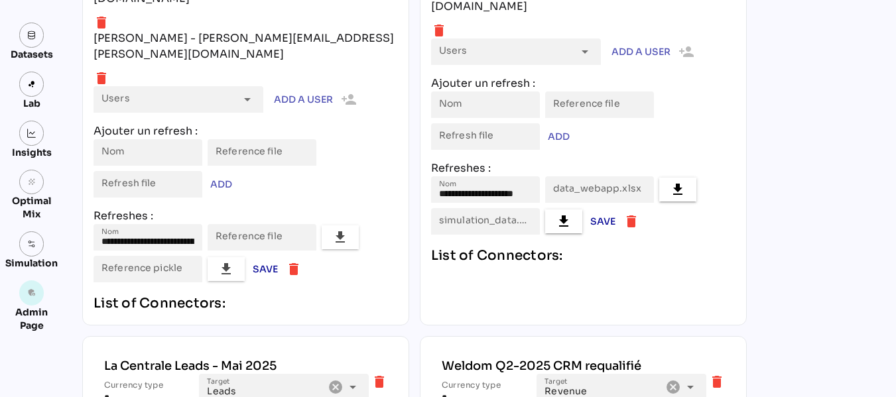
scroll to position [5822, 0]
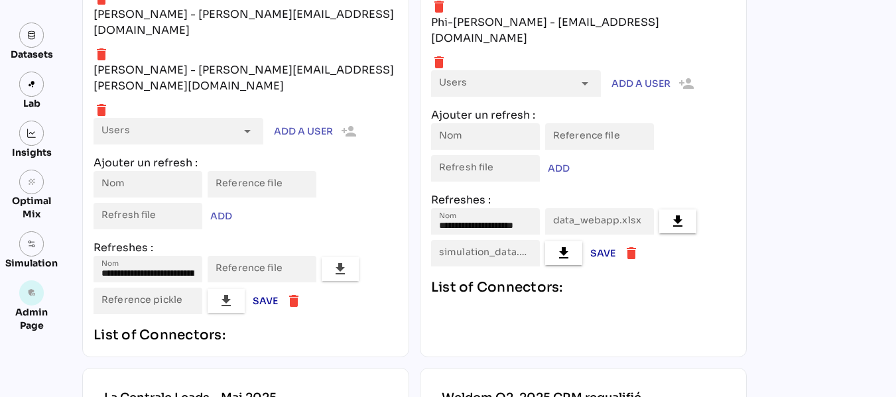
scroll to position [5750, 0]
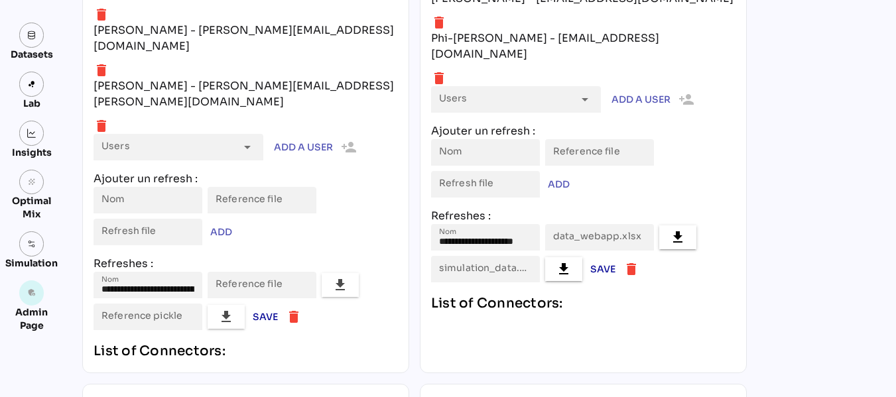
type input "*******"
type input "**********"
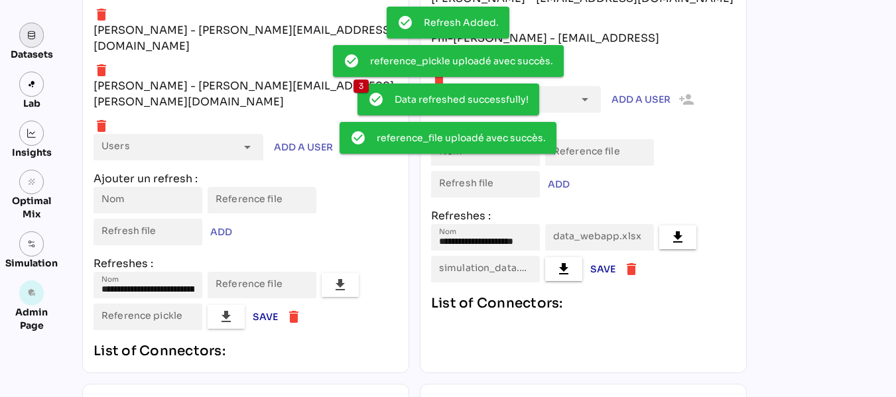
click at [30, 38] on img at bounding box center [31, 34] width 9 height 9
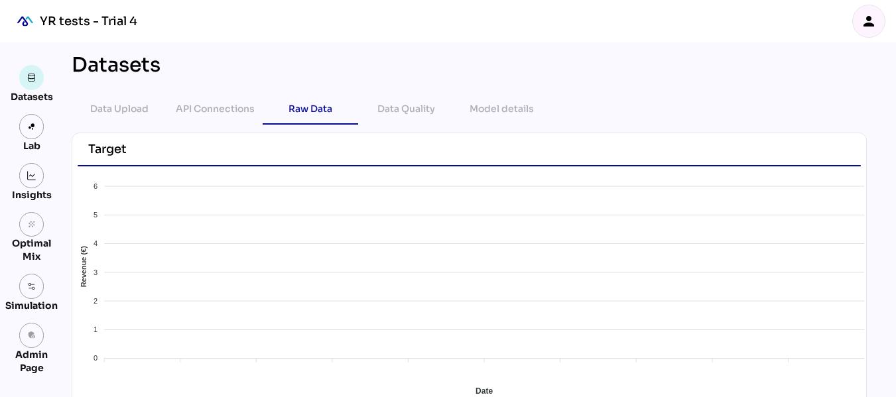
click at [868, 22] on icon "person" at bounding box center [868, 21] width 16 height 16
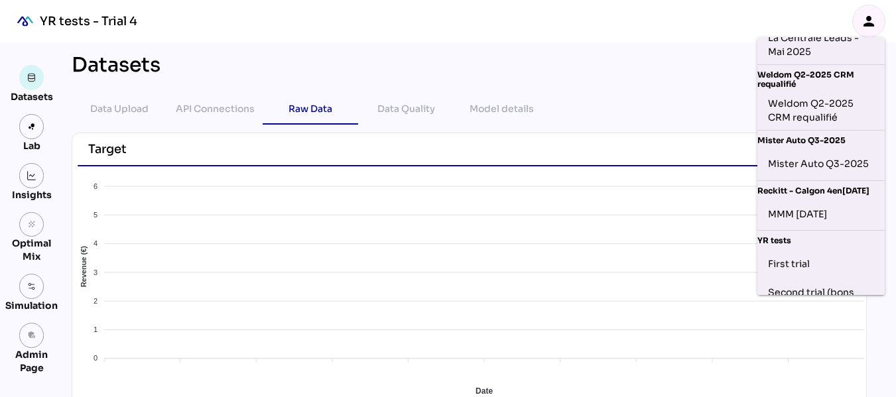
scroll to position [648, 0]
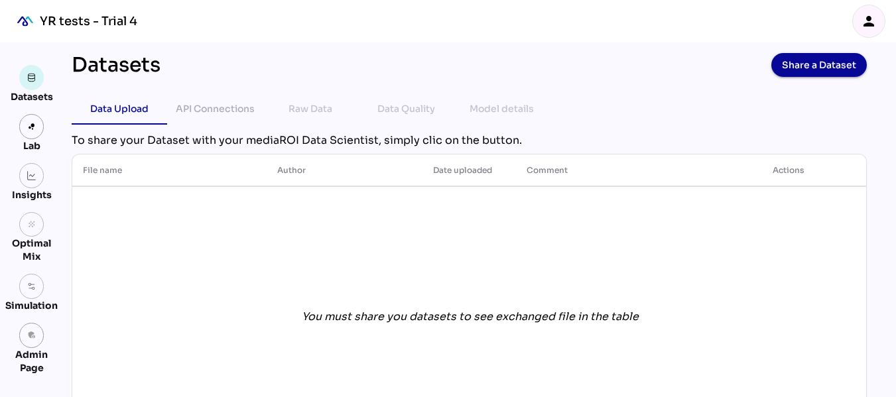
click at [872, 23] on icon "person" at bounding box center [868, 21] width 16 height 16
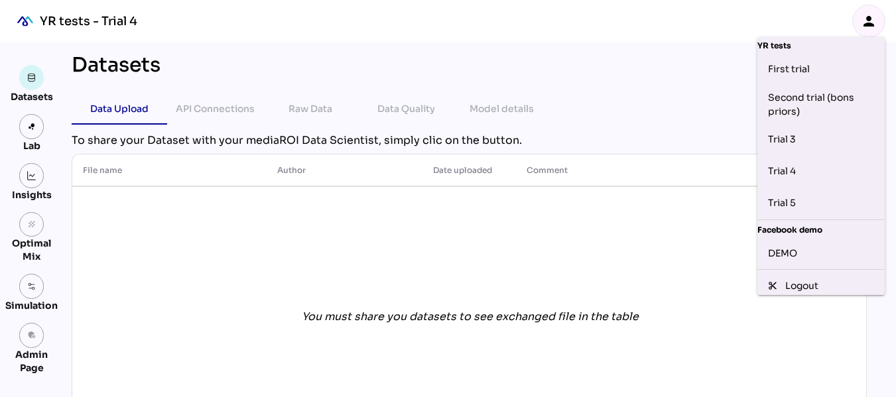
scroll to position [679, 0]
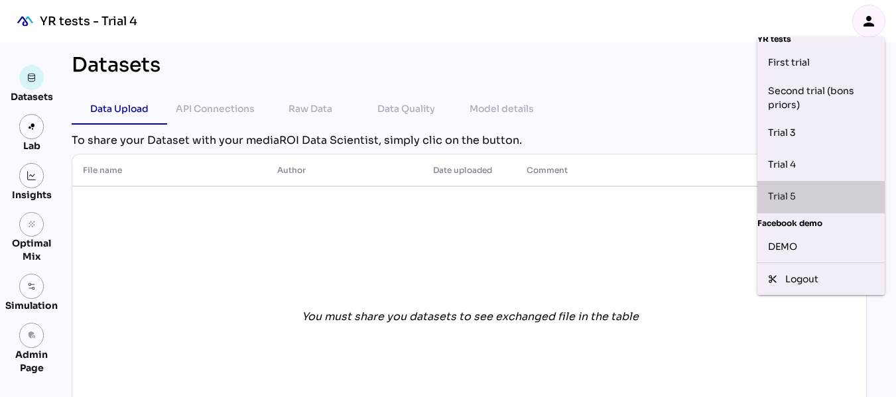
click at [787, 192] on div "Trial 5" at bounding box center [821, 196] width 106 height 21
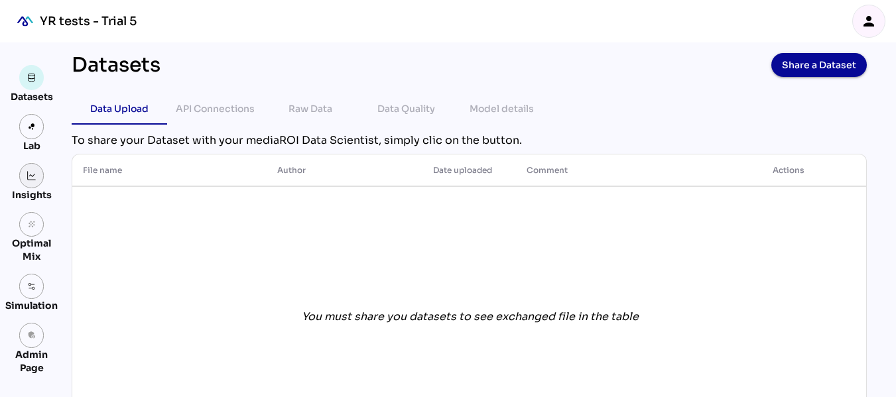
click at [36, 172] on link at bounding box center [31, 175] width 25 height 25
